Goal: Check status: Check status

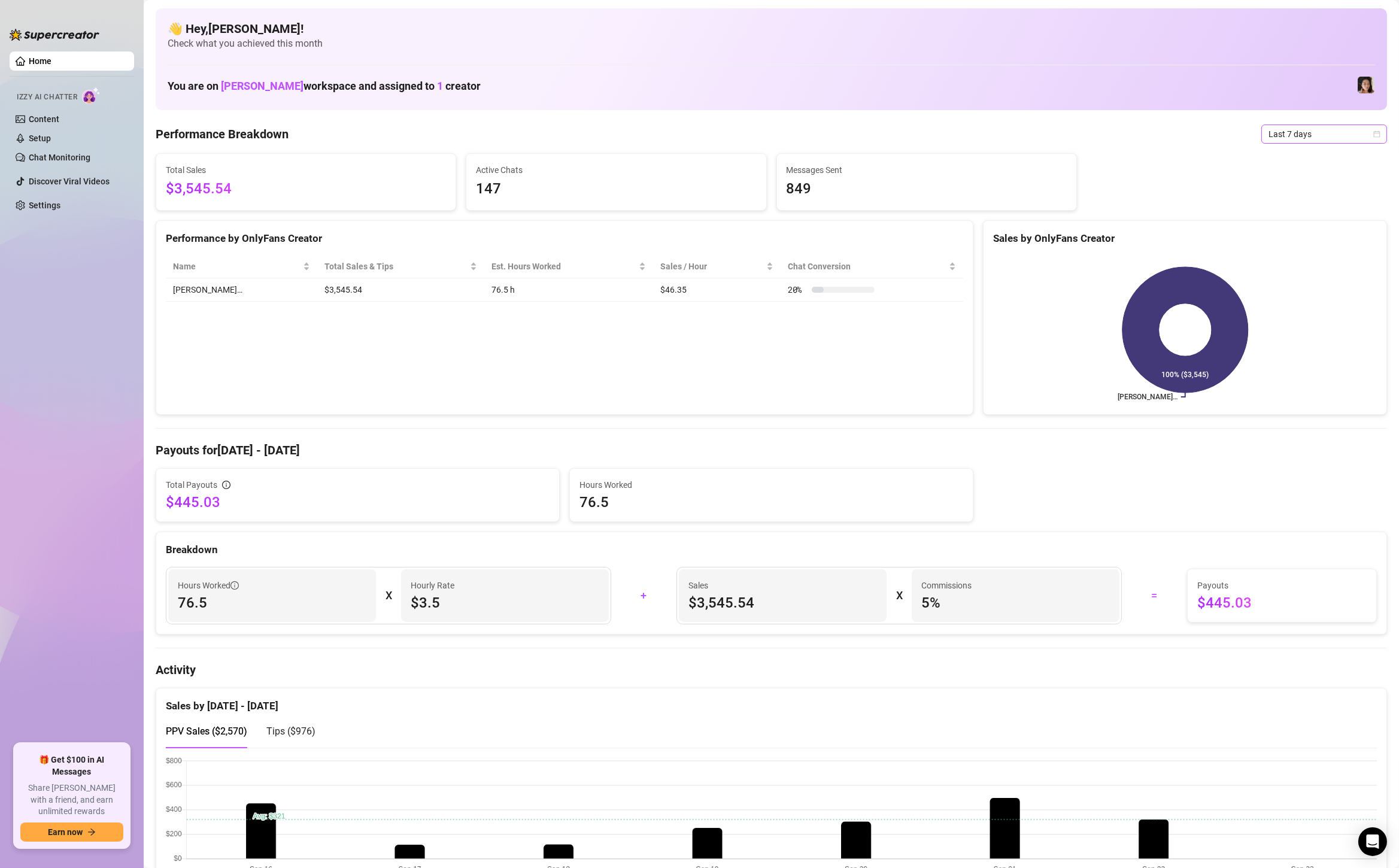
click at [1305, 133] on span "Last 7 days" at bounding box center [1324, 134] width 111 height 18
click at [1309, 233] on div "Custom date" at bounding box center [1324, 235] width 106 height 13
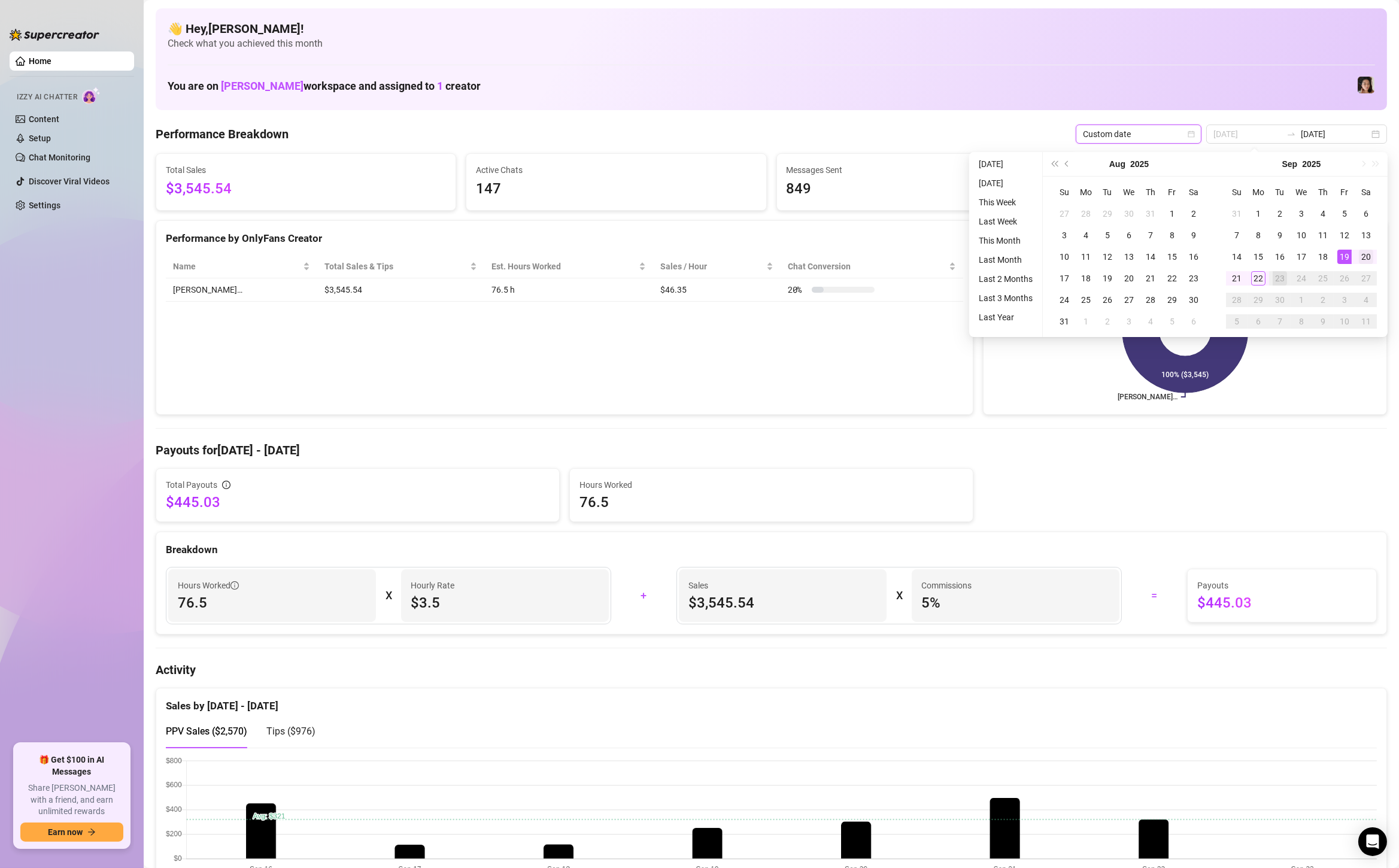
type input "[DATE]"
click at [1372, 258] on div "20" at bounding box center [1366, 256] width 14 height 14
type input "[DATE]"
click at [1257, 276] on div "22" at bounding box center [1258, 278] width 14 height 14
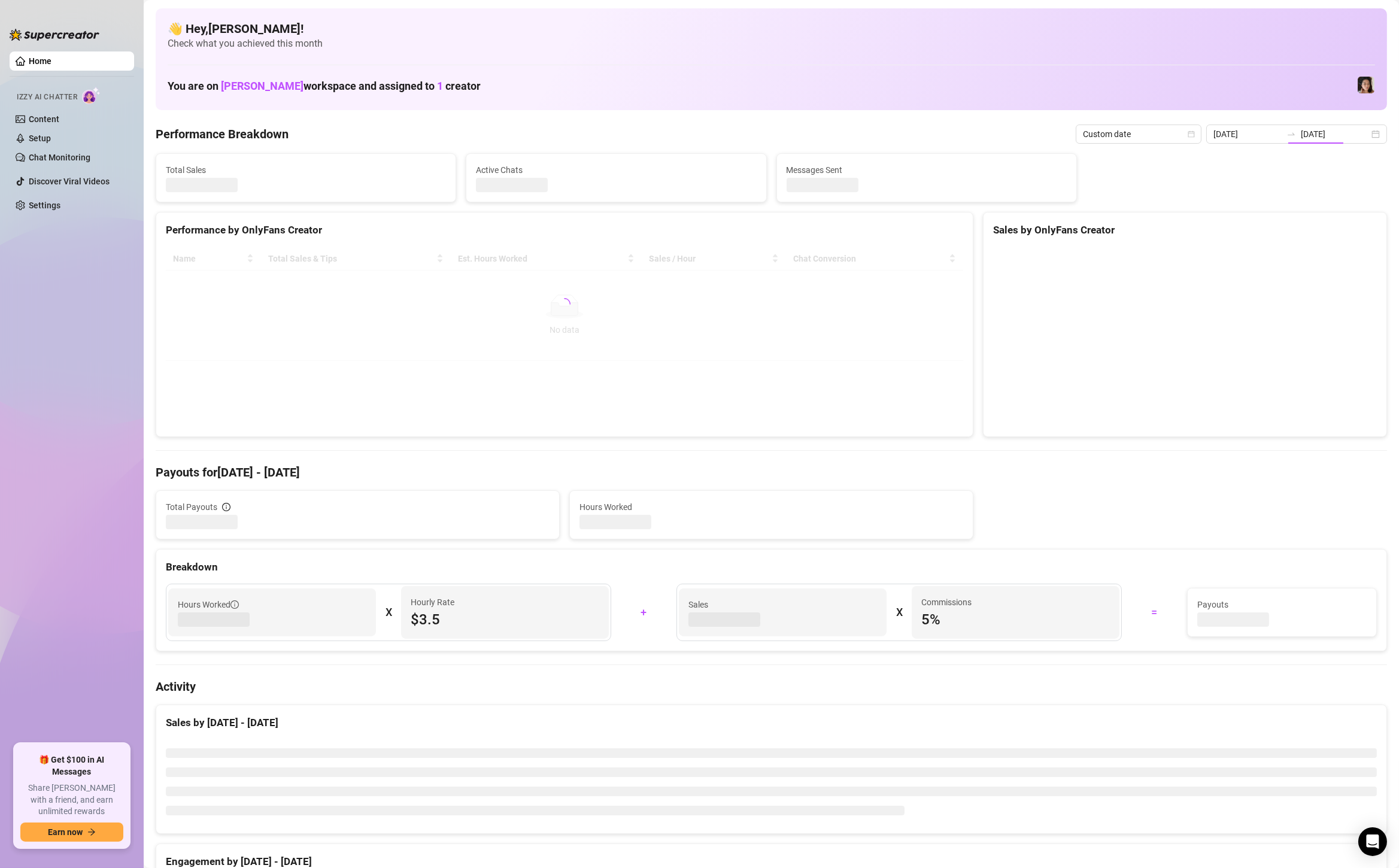
type input "[DATE]"
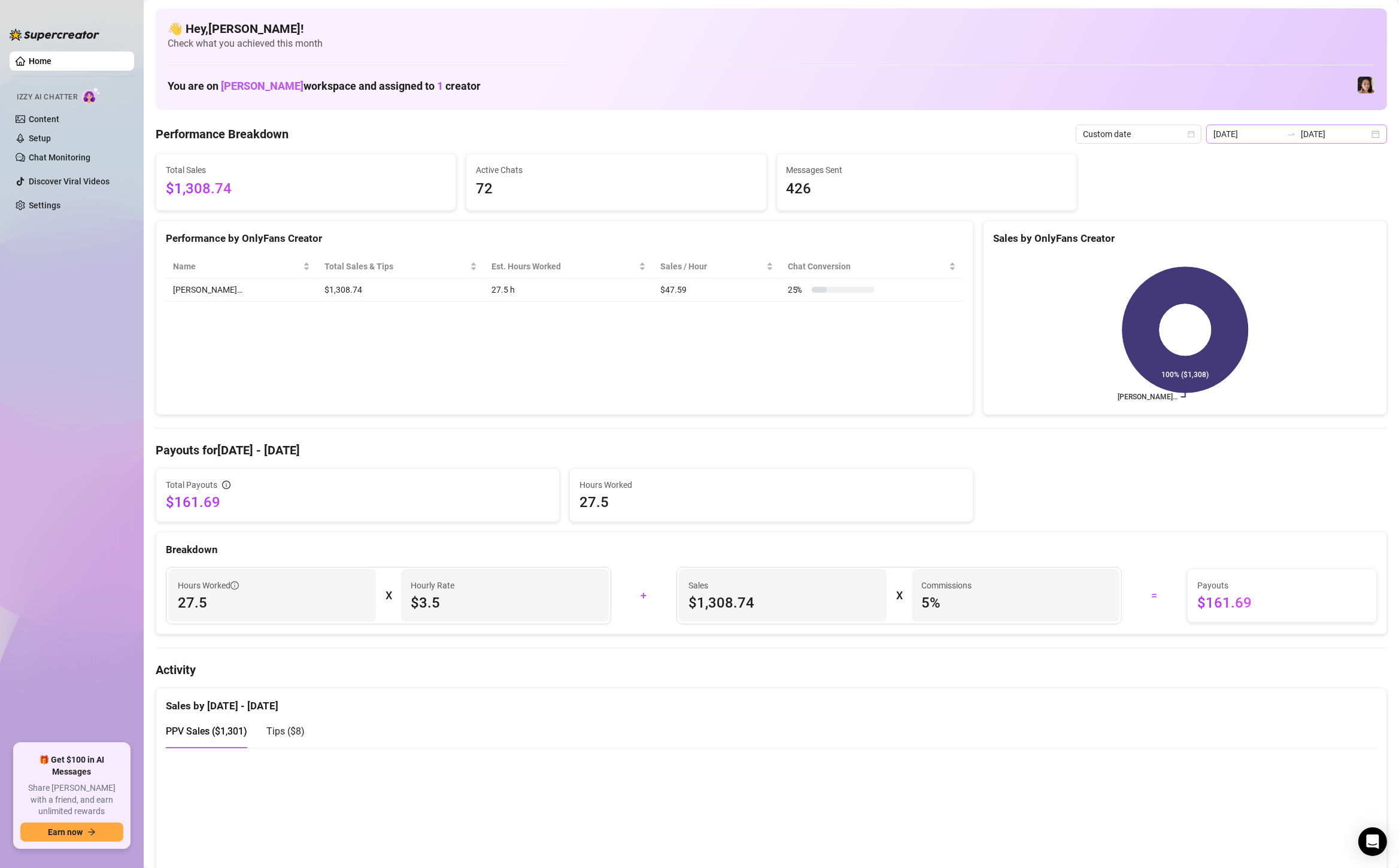
click at [1377, 136] on div "[DATE] [DATE]" at bounding box center [1297, 134] width 181 height 19
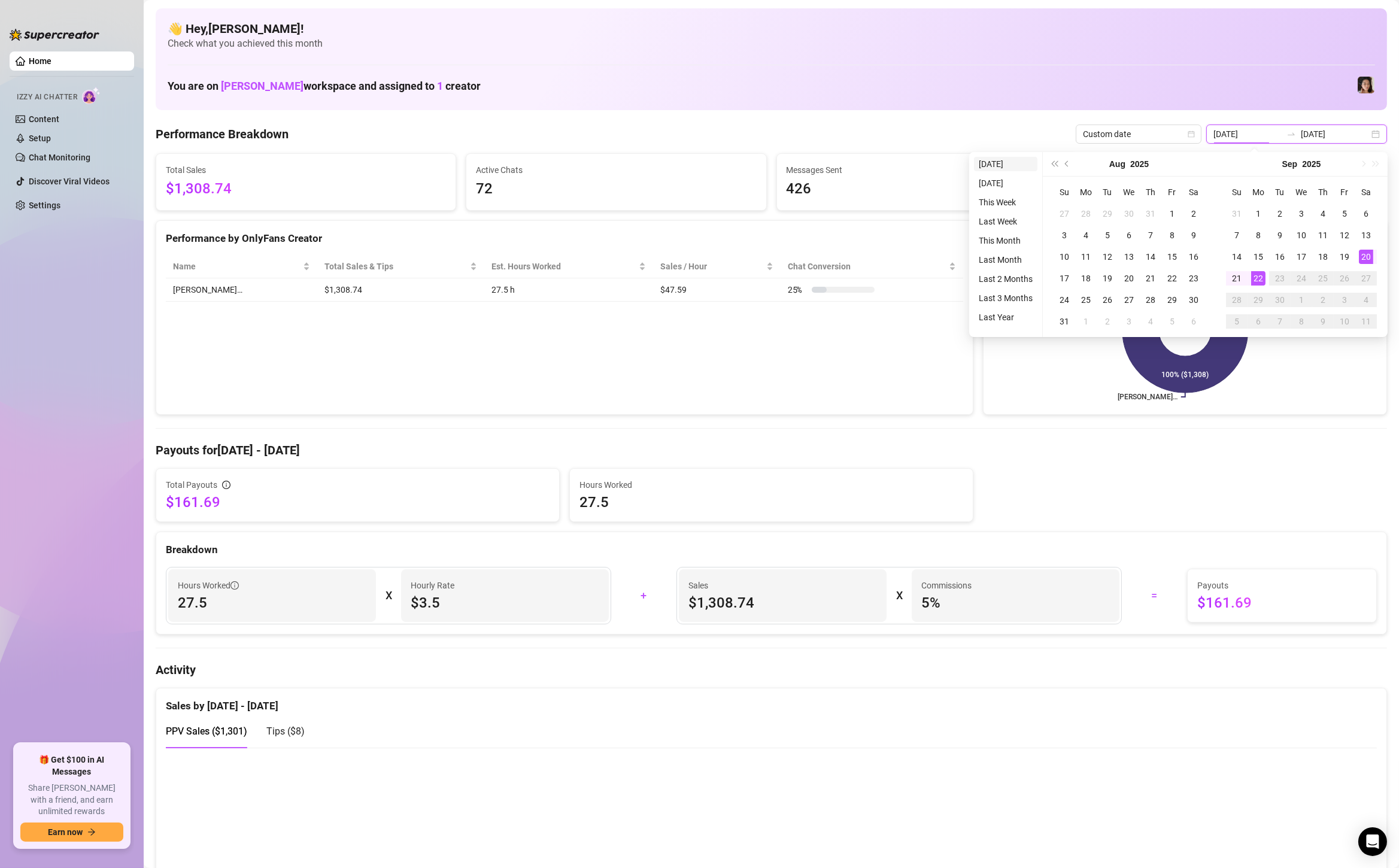
type input "[DATE]"
click at [1009, 162] on li "[DATE]" at bounding box center [1006, 164] width 63 height 14
type input "[DATE]"
